Goal: Transaction & Acquisition: Purchase product/service

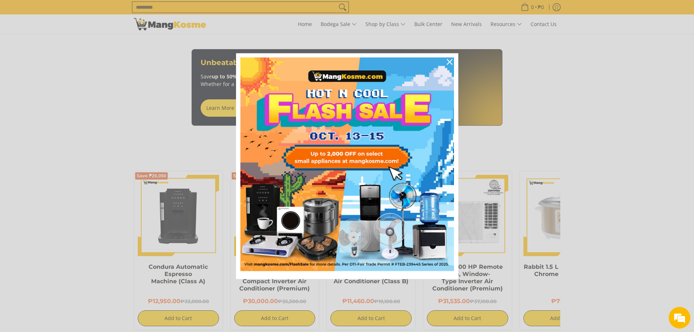
scroll to position [406, 0]
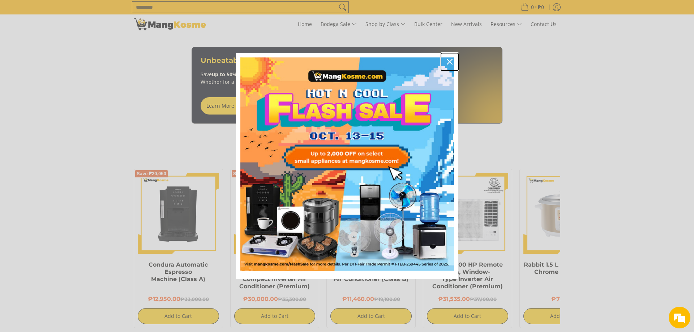
click at [449, 58] on div "Close" at bounding box center [450, 62] width 12 height 12
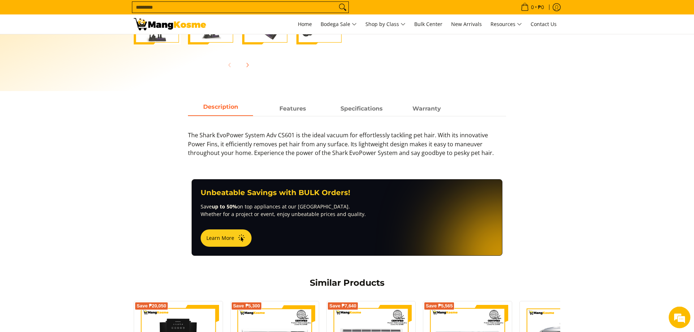
scroll to position [258, 0]
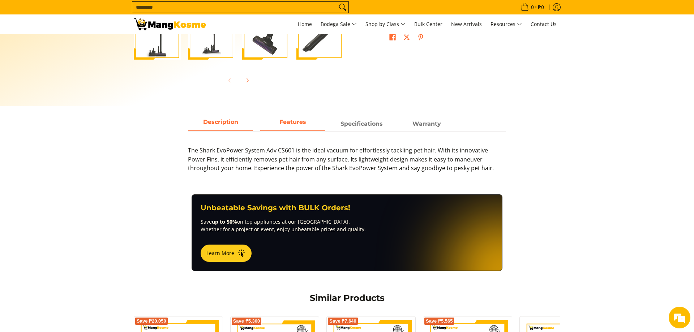
click at [299, 123] on strong "Features" at bounding box center [292, 122] width 27 height 7
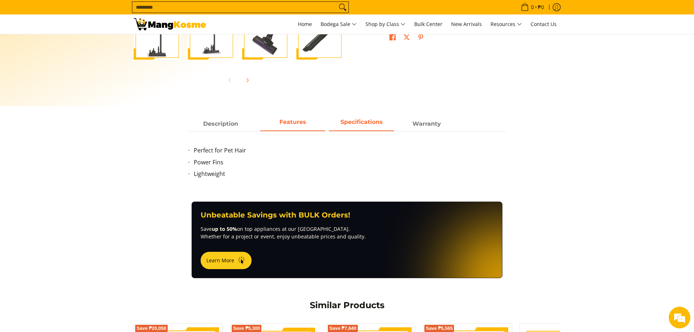
click at [357, 127] on span "Specifications" at bounding box center [361, 123] width 65 height 13
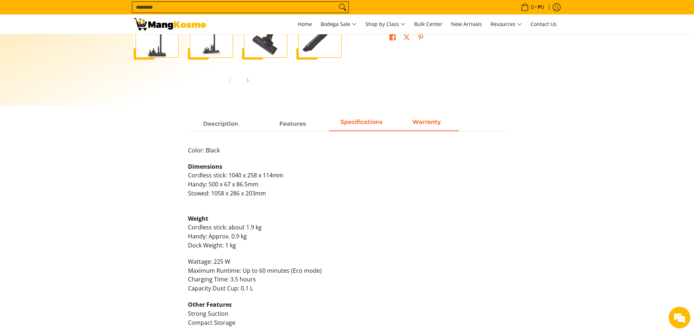
click at [425, 127] on span "Warranty" at bounding box center [426, 123] width 65 height 13
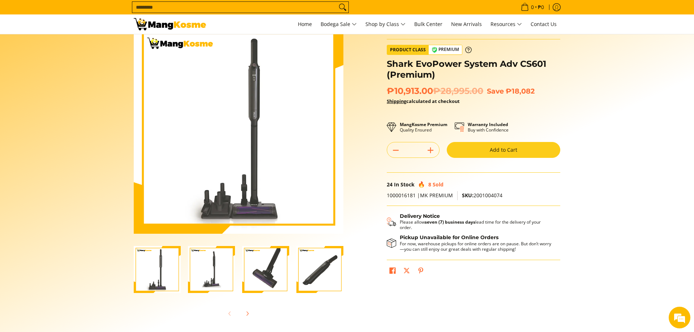
scroll to position [23, 0]
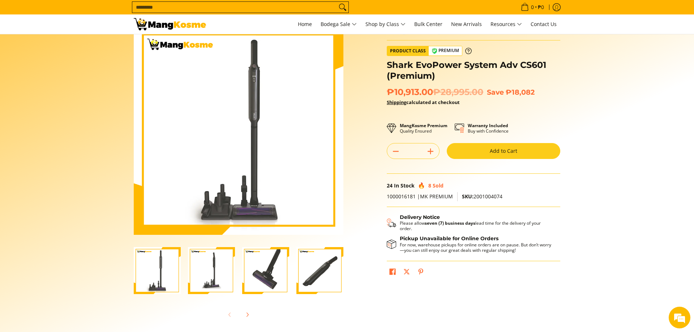
click at [474, 50] on div "Product Class Premium" at bounding box center [474, 51] width 174 height 10
click at [469, 50] on icon at bounding box center [468, 51] width 7 height 7
click at [486, 151] on button "Add to Cart" at bounding box center [504, 151] width 114 height 16
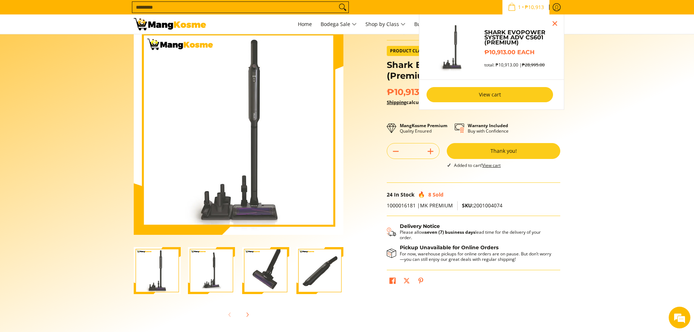
click at [475, 94] on link "View cart" at bounding box center [490, 94] width 127 height 15
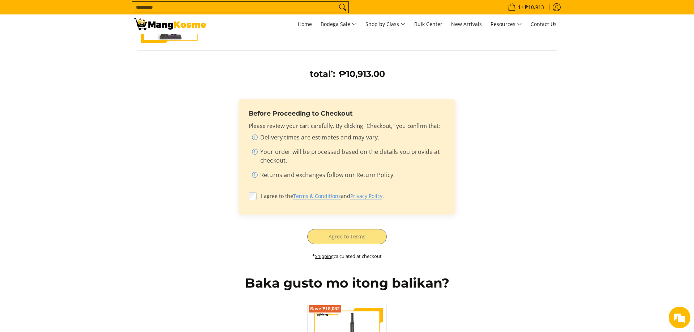
scroll to position [147, 0]
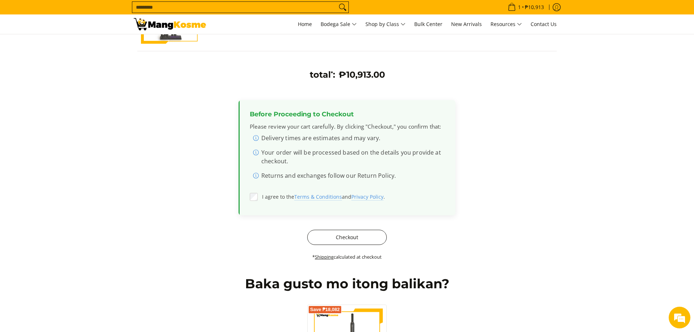
click at [347, 241] on button "Checkout" at bounding box center [347, 237] width 80 height 15
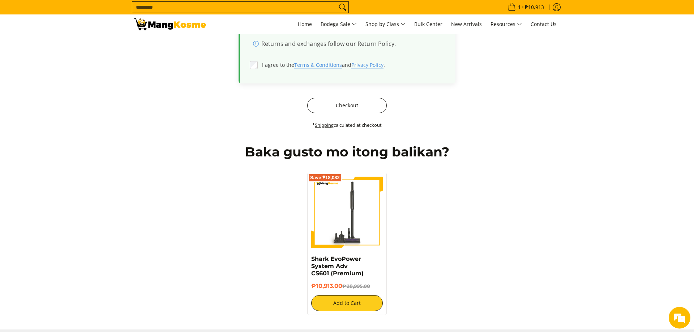
scroll to position [295, 0]
